Goal: Transaction & Acquisition: Subscribe to service/newsletter

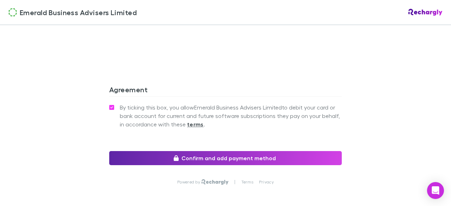
scroll to position [705, 0]
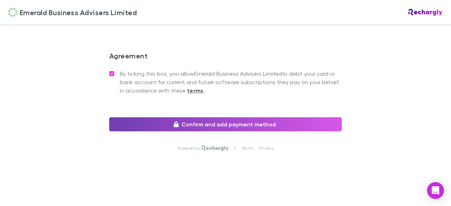
click at [228, 123] on button "Confirm and add payment method" at bounding box center [225, 124] width 233 height 14
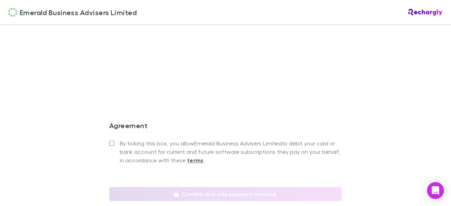
scroll to position [669, 0]
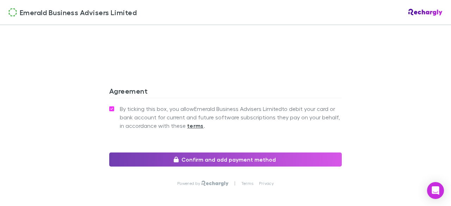
click at [216, 158] on button "Confirm and add payment method" at bounding box center [225, 160] width 233 height 14
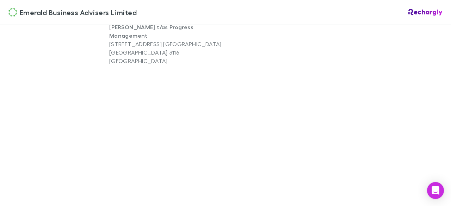
scroll to position [352, 0]
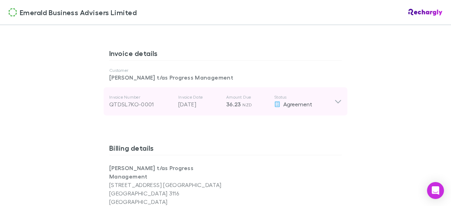
click at [335, 102] on icon at bounding box center [338, 102] width 6 height 4
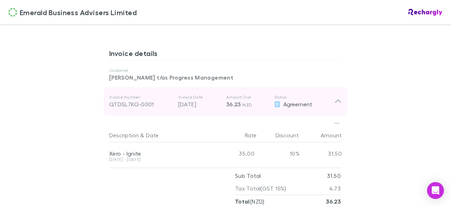
click at [337, 101] on icon at bounding box center [338, 102] width 6 height 4
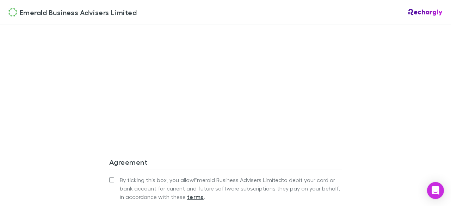
scroll to position [634, 0]
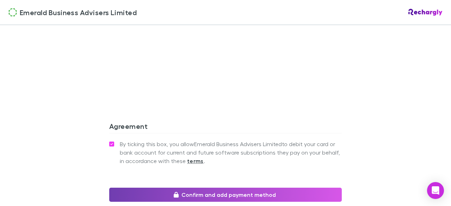
click at [225, 191] on button "Confirm and add payment method" at bounding box center [225, 195] width 233 height 14
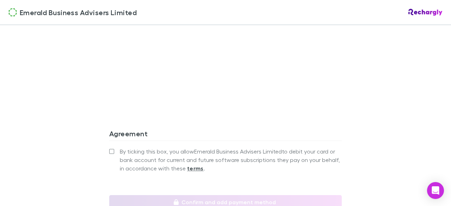
scroll to position [705, 0]
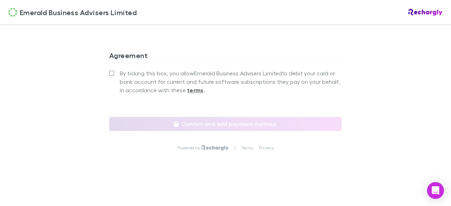
click at [390, 101] on div "Emerald Business Advisers Limited Emerald Business Advisers Limited Software su…" at bounding box center [225, 103] width 451 height 206
